Goal: Information Seeking & Learning: Learn about a topic

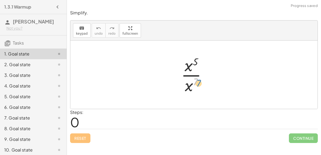
drag, startPoint x: 195, startPoint y: 82, endPoint x: 198, endPoint y: 87, distance: 5.3
click at [198, 87] on div at bounding box center [195, 74] width 35 height 41
drag, startPoint x: 195, startPoint y: 64, endPoint x: 194, endPoint y: 85, distance: 20.3
click at [194, 85] on div at bounding box center [195, 74] width 35 height 41
drag, startPoint x: 195, startPoint y: 79, endPoint x: 193, endPoint y: 57, distance: 22.8
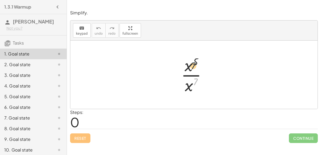
click at [193, 57] on div at bounding box center [195, 74] width 35 height 41
drag, startPoint x: 188, startPoint y: 84, endPoint x: 185, endPoint y: 55, distance: 29.3
click at [185, 55] on div at bounding box center [195, 74] width 35 height 41
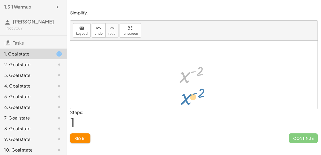
drag, startPoint x: 188, startPoint y: 73, endPoint x: 189, endPoint y: 97, distance: 23.8
drag, startPoint x: 186, startPoint y: 72, endPoint x: 188, endPoint y: 92, distance: 19.3
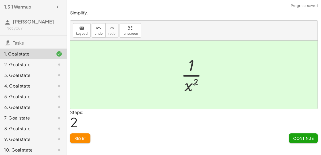
click at [295, 140] on span "Continue" at bounding box center [303, 138] width 20 height 5
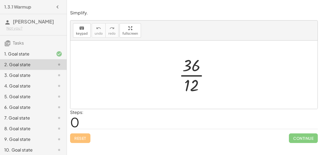
click at [193, 67] on div at bounding box center [196, 74] width 40 height 41
click at [193, 77] on div at bounding box center [196, 74] width 40 height 41
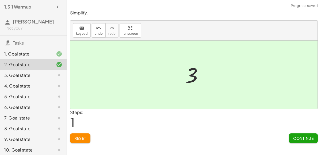
click at [304, 138] on span "Continue" at bounding box center [303, 138] width 20 height 5
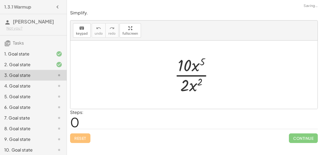
click at [201, 75] on div at bounding box center [196, 74] width 49 height 41
drag, startPoint x: 200, startPoint y: 82, endPoint x: 201, endPoint y: 60, distance: 22.0
click at [201, 60] on div at bounding box center [196, 74] width 49 height 41
drag, startPoint x: 196, startPoint y: 65, endPoint x: 197, endPoint y: 84, distance: 19.0
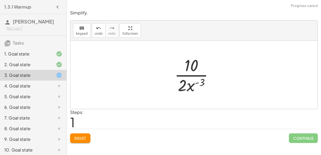
click at [195, 66] on div at bounding box center [196, 74] width 49 height 41
click at [198, 86] on div at bounding box center [196, 74] width 49 height 41
click at [198, 83] on div at bounding box center [196, 74] width 49 height 41
click at [192, 86] on div at bounding box center [196, 74] width 49 height 41
click at [184, 84] on div at bounding box center [196, 74] width 49 height 41
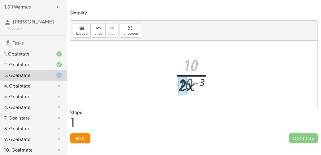
drag, startPoint x: 189, startPoint y: 69, endPoint x: 183, endPoint y: 89, distance: 20.9
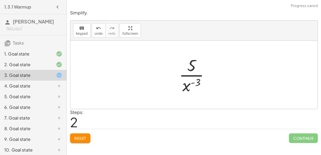
click at [188, 75] on div at bounding box center [196, 74] width 40 height 41
click at [194, 83] on div at bounding box center [196, 74] width 40 height 41
drag, startPoint x: 187, startPoint y: 87, endPoint x: 189, endPoint y: 68, distance: 19.1
click at [189, 68] on div at bounding box center [196, 74] width 40 height 41
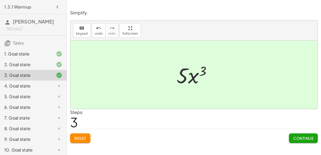
click at [299, 137] on span "Continue" at bounding box center [303, 138] width 20 height 5
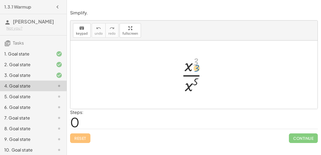
drag, startPoint x: 195, startPoint y: 62, endPoint x: 196, endPoint y: 67, distance: 5.1
click at [196, 67] on div at bounding box center [195, 74] width 35 height 41
drag, startPoint x: 196, startPoint y: 77, endPoint x: 194, endPoint y: 53, distance: 23.9
click at [194, 53] on div "5 · x 3 · x 5" at bounding box center [194, 75] width 42 height 44
click at [187, 75] on div at bounding box center [195, 74] width 35 height 41
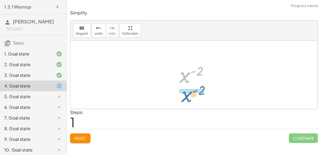
drag, startPoint x: 185, startPoint y: 75, endPoint x: 187, endPoint y: 94, distance: 19.3
click at [187, 94] on div "· x 3 · x 5 x ( + 3 − 5 ) x ( - 2 ) x ( ) - 2" at bounding box center [193, 75] width 247 height 68
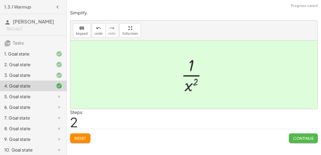
click at [295, 135] on button "Continue" at bounding box center [303, 139] width 29 height 10
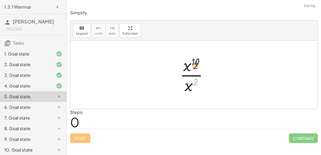
drag, startPoint x: 194, startPoint y: 81, endPoint x: 193, endPoint y: 62, distance: 19.3
click at [193, 62] on div at bounding box center [196, 74] width 38 height 41
click at [191, 75] on div at bounding box center [196, 74] width 38 height 41
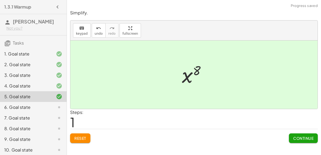
click at [296, 137] on span "Continue" at bounding box center [303, 138] width 20 height 5
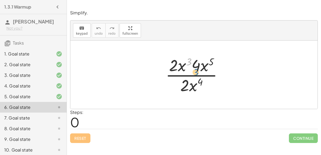
click at [190, 62] on div at bounding box center [196, 74] width 67 height 41
drag, startPoint x: 199, startPoint y: 78, endPoint x: 188, endPoint y: 59, distance: 21.7
click at [188, 59] on div at bounding box center [196, 74] width 67 height 41
drag, startPoint x: 198, startPoint y: 81, endPoint x: 211, endPoint y: 60, distance: 25.3
click at [211, 60] on div at bounding box center [196, 74] width 67 height 41
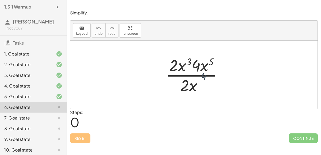
click at [211, 60] on div at bounding box center [196, 74] width 67 height 41
click at [203, 75] on div at bounding box center [196, 74] width 67 height 41
drag, startPoint x: 194, startPoint y: 63, endPoint x: 169, endPoint y: 65, distance: 25.8
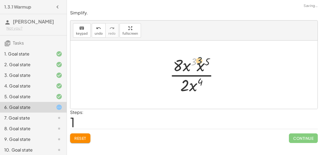
drag, startPoint x: 194, startPoint y: 63, endPoint x: 201, endPoint y: 62, distance: 7.1
click at [201, 62] on div at bounding box center [196, 74] width 59 height 41
drag, startPoint x: 199, startPoint y: 69, endPoint x: 181, endPoint y: 67, distance: 18.0
click at [181, 67] on div at bounding box center [196, 74] width 59 height 41
click at [199, 62] on div at bounding box center [195, 74] width 59 height 41
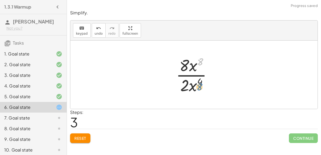
drag, startPoint x: 199, startPoint y: 62, endPoint x: 196, endPoint y: 85, distance: 23.0
click at [196, 85] on div at bounding box center [195, 74] width 45 height 41
click at [198, 83] on div at bounding box center [195, 74] width 45 height 41
click at [196, 74] on div at bounding box center [195, 74] width 45 height 41
drag, startPoint x: 200, startPoint y: 81, endPoint x: 200, endPoint y: 62, distance: 18.4
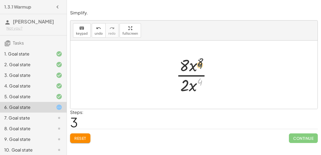
click at [200, 62] on div at bounding box center [195, 74] width 45 height 41
drag, startPoint x: 185, startPoint y: 86, endPoint x: 183, endPoint y: 69, distance: 16.1
click at [190, 75] on div at bounding box center [196, 74] width 45 height 41
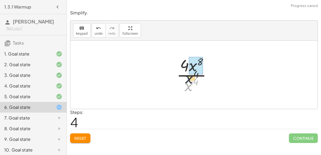
drag, startPoint x: 188, startPoint y: 88, endPoint x: 191, endPoint y: 69, distance: 19.1
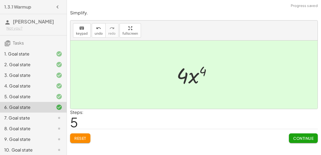
click at [294, 139] on span "Continue" at bounding box center [303, 138] width 20 height 5
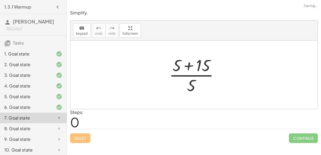
click at [191, 69] on div at bounding box center [195, 74] width 59 height 41
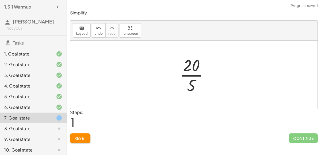
click at [195, 75] on div at bounding box center [196, 74] width 38 height 41
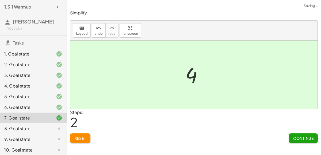
click at [294, 136] on span "Continue" at bounding box center [303, 138] width 20 height 5
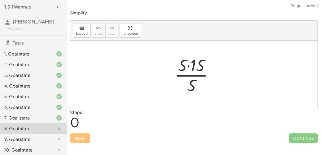
click at [189, 67] on div at bounding box center [196, 74] width 48 height 41
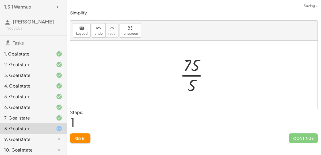
click at [192, 74] on div at bounding box center [196, 74] width 38 height 41
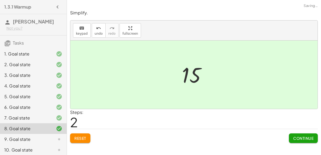
click at [298, 139] on span "Continue" at bounding box center [303, 138] width 20 height 5
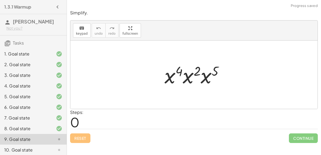
click at [184, 76] on div at bounding box center [196, 75] width 69 height 28
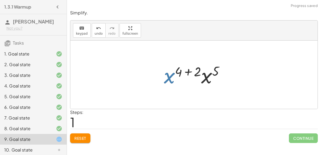
click at [204, 79] on div at bounding box center [196, 75] width 70 height 28
click at [186, 69] on div at bounding box center [196, 75] width 71 height 26
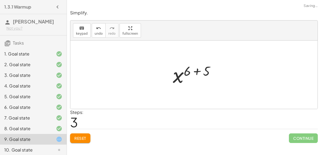
click at [195, 72] on div at bounding box center [196, 75] width 52 height 26
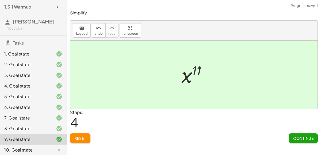
click at [295, 140] on button "Continue" at bounding box center [303, 139] width 29 height 10
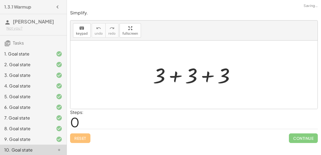
click at [178, 82] on div at bounding box center [195, 75] width 91 height 28
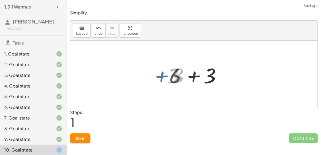
click at [200, 76] on div at bounding box center [195, 75] width 59 height 28
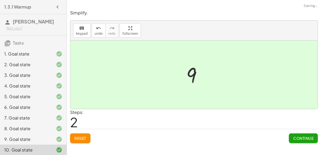
click at [292, 134] on button "Continue" at bounding box center [303, 139] width 29 height 10
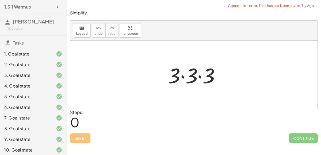
click at [202, 76] on div at bounding box center [195, 75] width 61 height 28
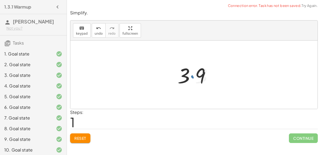
click at [189, 74] on div at bounding box center [196, 75] width 42 height 28
click at [193, 77] on div at bounding box center [196, 75] width 42 height 28
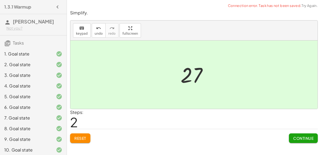
click at [308, 141] on button "Continue" at bounding box center [303, 139] width 29 height 10
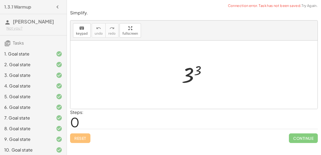
click at [197, 71] on div at bounding box center [196, 75] width 34 height 26
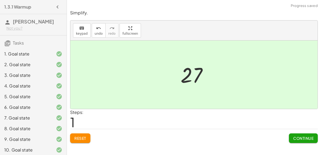
click at [300, 134] on button "Continue" at bounding box center [303, 139] width 29 height 10
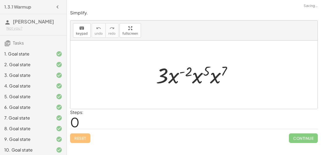
click at [183, 72] on div at bounding box center [196, 75] width 86 height 28
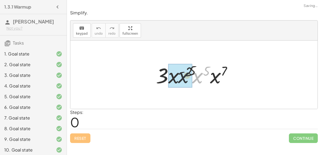
drag, startPoint x: 194, startPoint y: 78, endPoint x: 167, endPoint y: 74, distance: 27.3
click at [167, 74] on div at bounding box center [196, 75] width 86 height 28
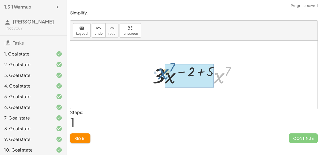
drag, startPoint x: 217, startPoint y: 78, endPoint x: 161, endPoint y: 74, distance: 56.2
click at [161, 74] on div at bounding box center [196, 75] width 93 height 28
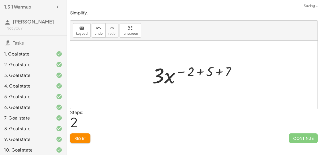
click at [201, 73] on div at bounding box center [196, 75] width 94 height 28
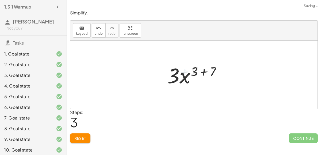
click at [201, 73] on div at bounding box center [195, 75] width 63 height 28
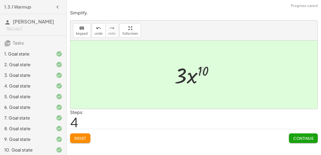
click at [201, 73] on div at bounding box center [196, 75] width 49 height 28
click at [296, 136] on span "Continue" at bounding box center [303, 138] width 20 height 5
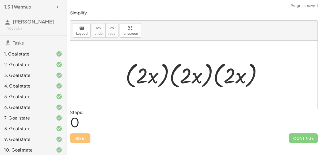
click at [155, 77] on div at bounding box center [196, 75] width 146 height 31
click at [168, 76] on div at bounding box center [196, 75] width 146 height 31
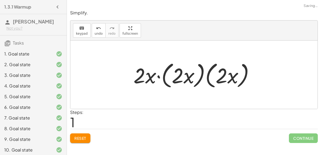
click at [191, 77] on div at bounding box center [196, 75] width 130 height 31
click at [198, 79] on div at bounding box center [196, 75] width 130 height 31
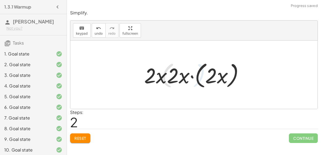
click at [198, 79] on div at bounding box center [195, 75] width 109 height 31
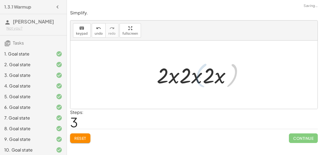
click at [198, 79] on div at bounding box center [195, 75] width 83 height 28
click at [165, 81] on div at bounding box center [195, 75] width 83 height 28
click at [193, 78] on div at bounding box center [195, 75] width 83 height 28
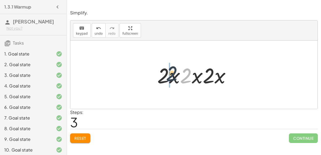
drag, startPoint x: 185, startPoint y: 74, endPoint x: 171, endPoint y: 72, distance: 14.9
click at [171, 72] on div at bounding box center [195, 75] width 83 height 28
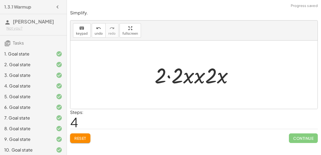
click at [171, 72] on div at bounding box center [196, 75] width 88 height 28
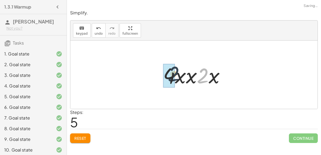
drag, startPoint x: 206, startPoint y: 75, endPoint x: 168, endPoint y: 74, distance: 37.4
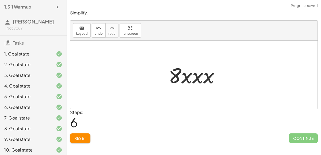
click at [176, 76] on div at bounding box center [196, 75] width 61 height 28
click at [191, 80] on div at bounding box center [196, 75] width 61 height 28
drag, startPoint x: 203, startPoint y: 78, endPoint x: 175, endPoint y: 75, distance: 29.0
click at [175, 75] on div at bounding box center [196, 75] width 61 height 28
click at [191, 75] on div at bounding box center [196, 75] width 57 height 28
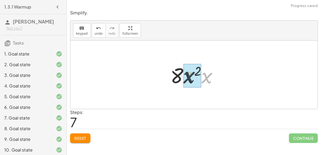
drag, startPoint x: 206, startPoint y: 76, endPoint x: 188, endPoint y: 75, distance: 17.7
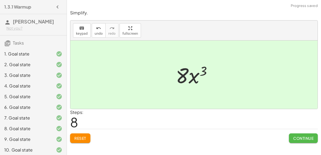
click at [306, 141] on button "Continue" at bounding box center [303, 139] width 29 height 10
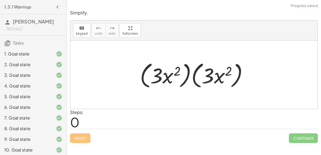
click at [186, 76] on div at bounding box center [196, 75] width 118 height 31
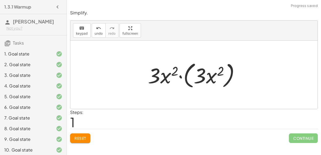
click at [225, 81] on div at bounding box center [195, 75] width 101 height 31
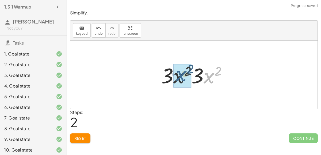
drag, startPoint x: 208, startPoint y: 75, endPoint x: 180, endPoint y: 73, distance: 28.4
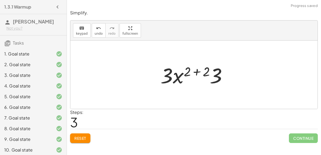
click at [189, 72] on div at bounding box center [196, 75] width 76 height 28
drag, startPoint x: 217, startPoint y: 76, endPoint x: 171, endPoint y: 75, distance: 46.0
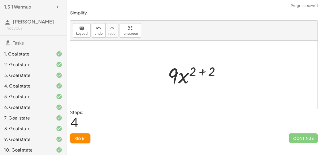
click at [198, 72] on div at bounding box center [196, 75] width 62 height 28
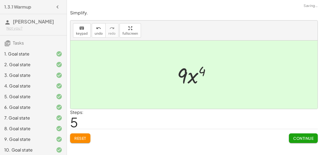
click at [295, 135] on button "Continue" at bounding box center [303, 139] width 29 height 10
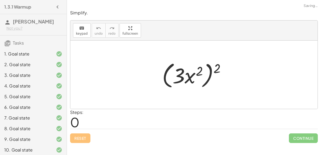
click at [208, 78] on div at bounding box center [195, 75] width 73 height 31
click at [192, 77] on div at bounding box center [195, 75] width 73 height 31
drag, startPoint x: 199, startPoint y: 70, endPoint x: 217, endPoint y: 66, distance: 18.0
click at [217, 66] on div at bounding box center [195, 75] width 73 height 31
drag, startPoint x: 217, startPoint y: 66, endPoint x: 198, endPoint y: 67, distance: 19.0
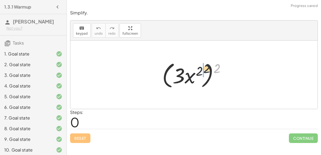
click at [198, 67] on div at bounding box center [195, 75] width 73 height 31
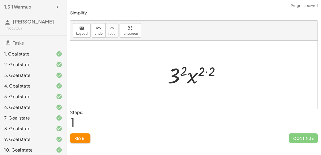
click at [203, 69] on div at bounding box center [196, 75] width 62 height 28
click at [184, 71] on div at bounding box center [196, 75] width 62 height 28
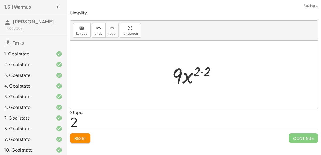
click at [202, 73] on div at bounding box center [195, 75] width 53 height 28
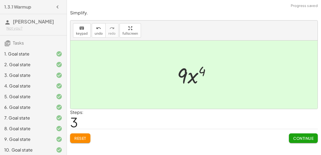
click at [294, 138] on span "Continue" at bounding box center [303, 138] width 20 height 5
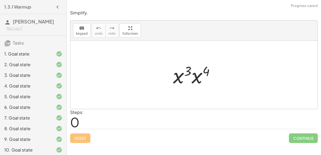
click at [191, 70] on div at bounding box center [195, 75] width 51 height 28
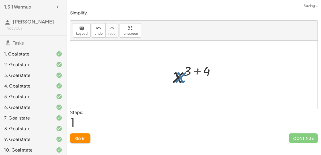
click at [185, 73] on div at bounding box center [196, 75] width 52 height 26
click at [196, 72] on div at bounding box center [196, 75] width 52 height 26
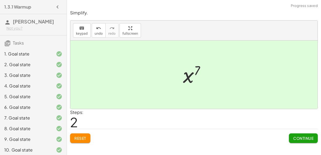
click at [293, 137] on span "Continue" at bounding box center [303, 138] width 20 height 5
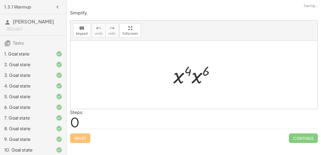
click at [197, 75] on div at bounding box center [196, 75] width 51 height 28
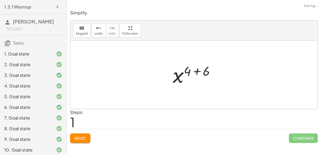
click at [187, 70] on div at bounding box center [196, 75] width 52 height 26
click at [201, 73] on div at bounding box center [196, 75] width 52 height 26
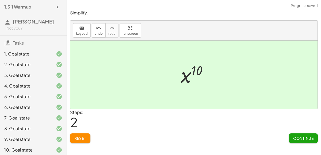
click at [293, 133] on div "Continue" at bounding box center [303, 136] width 29 height 14
click at [296, 141] on button "Continue" at bounding box center [303, 139] width 29 height 10
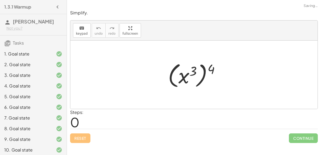
click at [200, 82] on div at bounding box center [195, 75] width 61 height 30
click at [184, 79] on div at bounding box center [195, 75] width 61 height 30
click at [200, 75] on div at bounding box center [195, 75] width 61 height 30
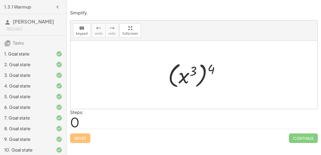
click at [191, 72] on div at bounding box center [195, 75] width 61 height 30
drag, startPoint x: 210, startPoint y: 70, endPoint x: 193, endPoint y: 71, distance: 16.9
click at [193, 71] on div at bounding box center [195, 75] width 61 height 30
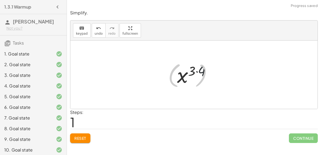
click at [196, 71] on div at bounding box center [195, 75] width 43 height 26
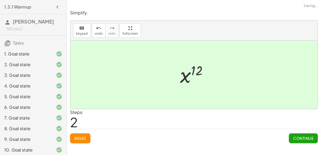
click at [295, 136] on span "Continue" at bounding box center [303, 138] width 20 height 5
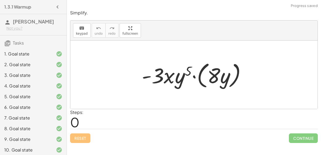
click at [195, 83] on div at bounding box center [196, 75] width 114 height 31
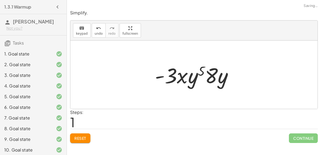
click at [200, 76] on div at bounding box center [196, 75] width 88 height 28
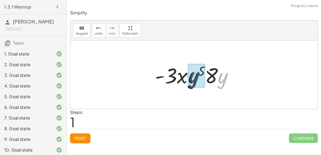
drag, startPoint x: 222, startPoint y: 78, endPoint x: 192, endPoint y: 77, distance: 30.0
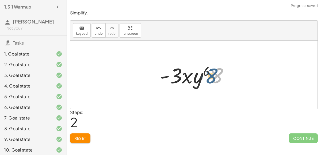
drag, startPoint x: 214, startPoint y: 74, endPoint x: 208, endPoint y: 74, distance: 6.4
click at [208, 74] on div at bounding box center [196, 75] width 78 height 28
click at [206, 72] on div at bounding box center [196, 75] width 78 height 28
click at [208, 76] on div at bounding box center [196, 75] width 78 height 28
click at [194, 79] on div at bounding box center [196, 75] width 78 height 28
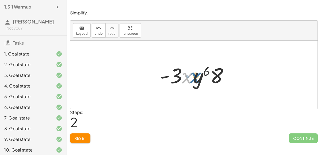
drag, startPoint x: 186, startPoint y: 79, endPoint x: 196, endPoint y: 79, distance: 10.4
click at [196, 79] on div at bounding box center [196, 75] width 78 height 28
drag, startPoint x: 203, startPoint y: 69, endPoint x: 212, endPoint y: 70, distance: 9.4
click at [212, 70] on div at bounding box center [196, 75] width 78 height 28
drag, startPoint x: 219, startPoint y: 74, endPoint x: 189, endPoint y: 76, distance: 30.8
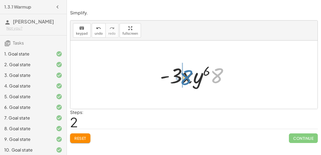
click at [189, 76] on div at bounding box center [196, 75] width 78 height 28
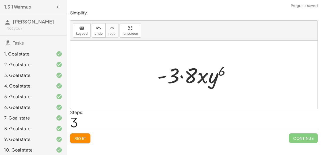
click at [184, 74] on div at bounding box center [195, 75] width 83 height 28
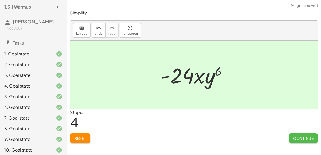
click at [292, 138] on button "Continue" at bounding box center [303, 139] width 29 height 10
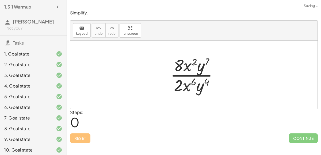
click at [194, 61] on div at bounding box center [196, 74] width 57 height 41
drag, startPoint x: 202, startPoint y: 67, endPoint x: 186, endPoint y: 67, distance: 15.5
click at [186, 67] on div at bounding box center [196, 74] width 57 height 41
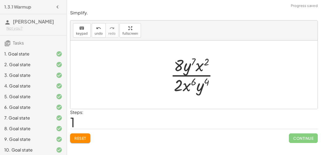
click at [191, 59] on div at bounding box center [196, 74] width 57 height 41
click at [204, 63] on div at bounding box center [196, 74] width 57 height 41
click at [200, 67] on div at bounding box center [196, 74] width 57 height 41
click at [193, 62] on div at bounding box center [196, 74] width 57 height 41
click at [193, 83] on div at bounding box center [196, 74] width 57 height 41
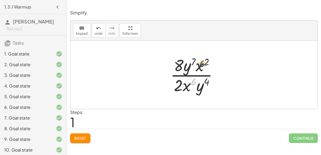
drag, startPoint x: 193, startPoint y: 83, endPoint x: 206, endPoint y: 62, distance: 24.4
click at [206, 62] on div at bounding box center [196, 74] width 57 height 41
drag, startPoint x: 200, startPoint y: 65, endPoint x: 187, endPoint y: 90, distance: 28.3
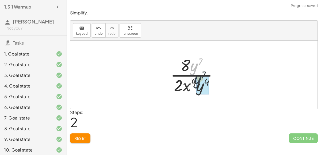
drag, startPoint x: 195, startPoint y: 66, endPoint x: 200, endPoint y: 83, distance: 18.0
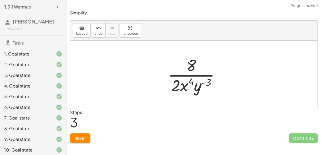
click at [204, 81] on div at bounding box center [195, 74] width 61 height 41
click at [202, 83] on div at bounding box center [195, 74] width 61 height 41
click at [195, 69] on div at bounding box center [195, 74] width 61 height 41
click at [195, 73] on div at bounding box center [195, 74] width 61 height 41
drag, startPoint x: 177, startPoint y: 85, endPoint x: 187, endPoint y: 65, distance: 22.5
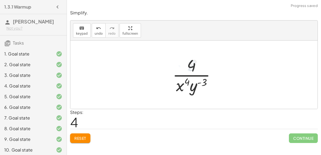
click at [192, 64] on div at bounding box center [196, 74] width 53 height 41
drag, startPoint x: 193, startPoint y: 84, endPoint x: 181, endPoint y: 82, distance: 12.4
click at [181, 82] on div at bounding box center [196, 74] width 53 height 41
click at [208, 80] on div at bounding box center [196, 74] width 53 height 41
drag, startPoint x: 188, startPoint y: 82, endPoint x: 193, endPoint y: 63, distance: 18.9
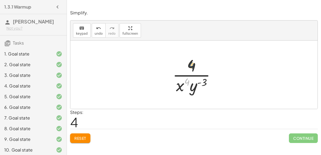
click at [193, 63] on div at bounding box center [196, 74] width 53 height 41
drag, startPoint x: 193, startPoint y: 63, endPoint x: 187, endPoint y: 89, distance: 26.4
click at [187, 89] on div at bounding box center [196, 74] width 53 height 41
click at [179, 88] on div at bounding box center [196, 74] width 53 height 41
drag, startPoint x: 179, startPoint y: 88, endPoint x: 203, endPoint y: 69, distance: 30.4
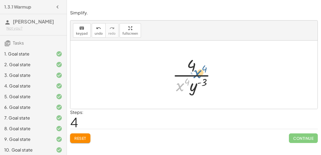
click at [203, 69] on div at bounding box center [196, 74] width 53 height 41
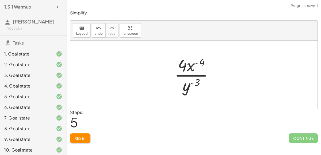
click at [191, 66] on div at bounding box center [196, 74] width 48 height 41
drag, startPoint x: 188, startPoint y: 83, endPoint x: 195, endPoint y: 62, distance: 22.1
click at [195, 62] on div at bounding box center [196, 74] width 48 height 41
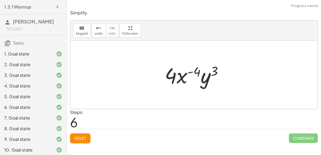
click at [204, 76] on div at bounding box center [196, 75] width 68 height 28
drag, startPoint x: 213, startPoint y: 71, endPoint x: 191, endPoint y: 71, distance: 21.9
click at [191, 71] on div at bounding box center [196, 75] width 68 height 28
drag, startPoint x: 190, startPoint y: 72, endPoint x: 212, endPoint y: 71, distance: 21.7
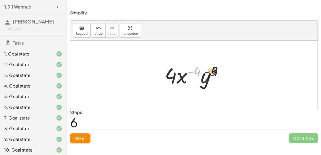
click at [212, 71] on div at bounding box center [196, 75] width 68 height 28
drag, startPoint x: 199, startPoint y: 72, endPoint x: 200, endPoint y: 83, distance: 10.5
click at [200, 83] on div at bounding box center [196, 75] width 68 height 28
drag, startPoint x: 188, startPoint y: 79, endPoint x: 191, endPoint y: 99, distance: 19.7
click at [191, 99] on div "· 8 · x 2 · y 7 · 2 · x 6 · y 4 · 8 · y 7 · x 2 · 2 · x 6 · y 4 · 8 · y 7 · 2 ·…" at bounding box center [193, 75] width 247 height 68
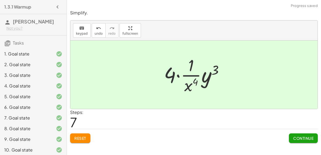
click at [186, 84] on div at bounding box center [195, 74] width 69 height 41
click at [293, 140] on span "Continue" at bounding box center [303, 138] width 20 height 5
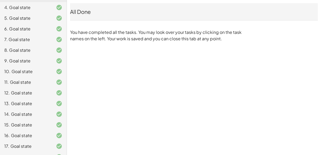
scroll to position [119, 0]
